Goal: Information Seeking & Learning: Learn about a topic

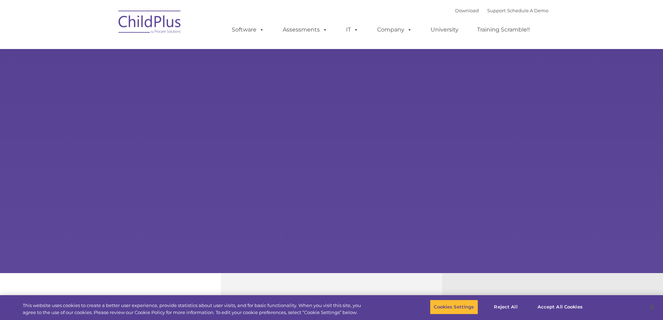
select select "MEDIUM"
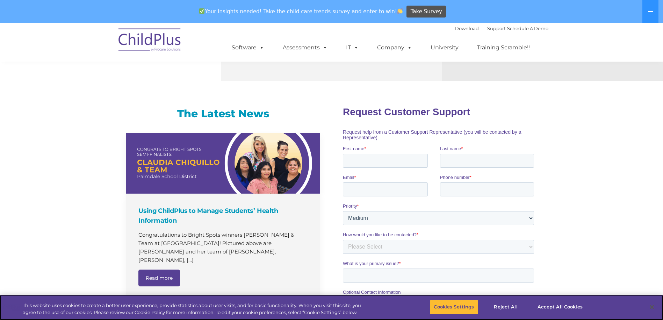
scroll to position [378, 0]
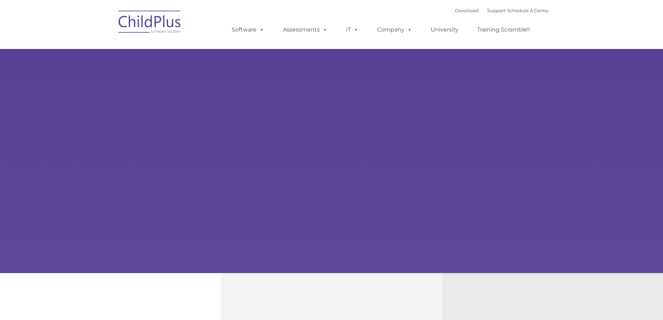
type input ""
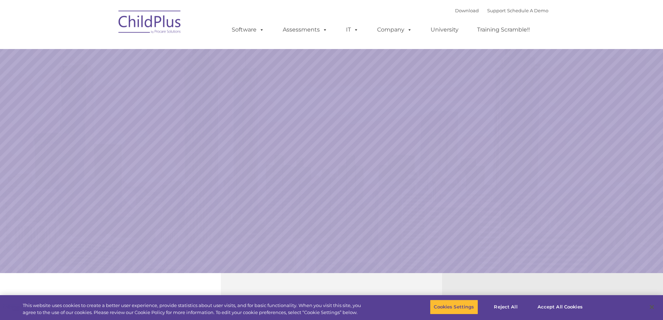
select select "MEDIUM"
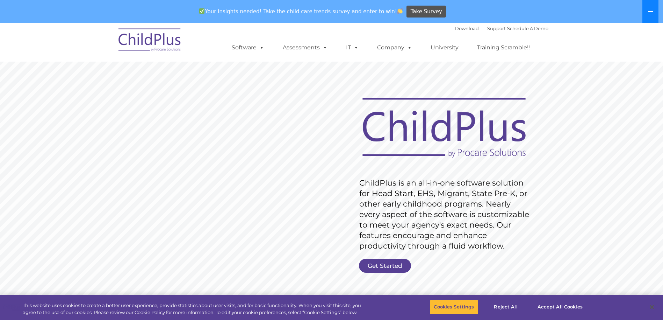
click at [649, 12] on icon at bounding box center [650, 11] width 5 height 1
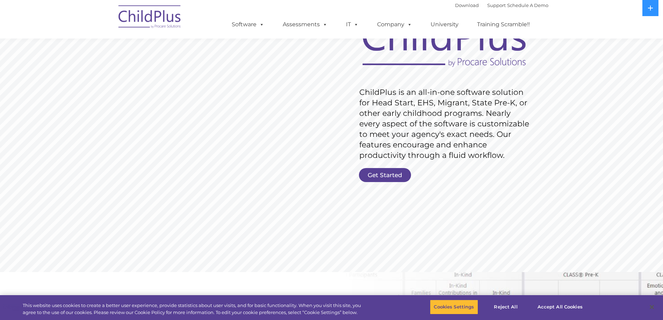
scroll to position [64, 0]
